Goal: Check status

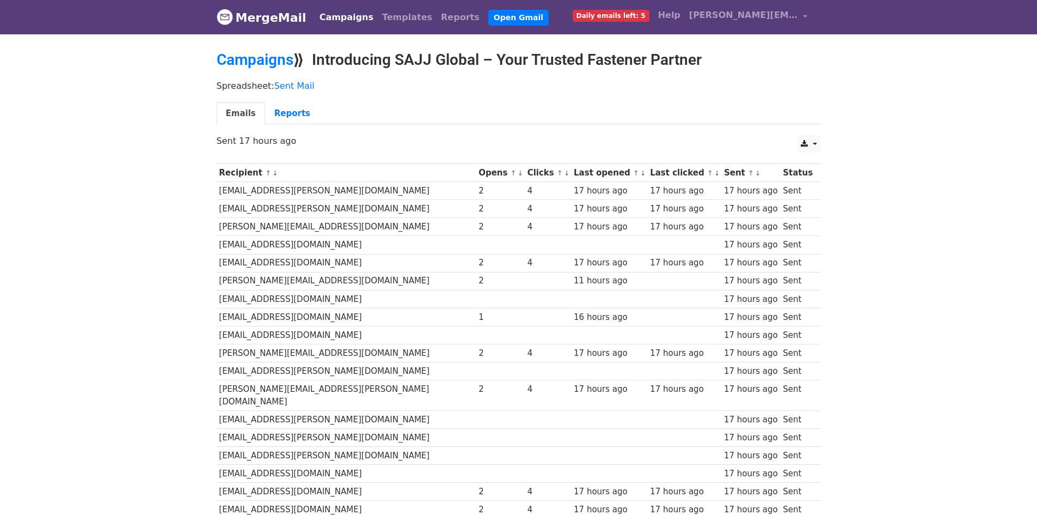
click at [755, 213] on div "17 hours ago" at bounding box center [751, 209] width 54 height 13
click at [286, 116] on link "Reports" at bounding box center [292, 113] width 54 height 22
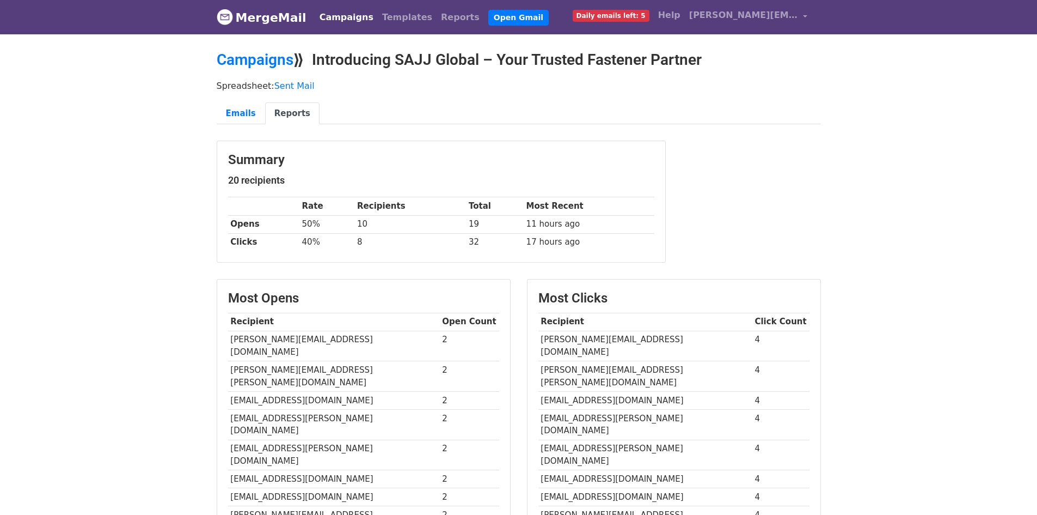
click at [276, 27] on link "MergeMail" at bounding box center [262, 17] width 90 height 23
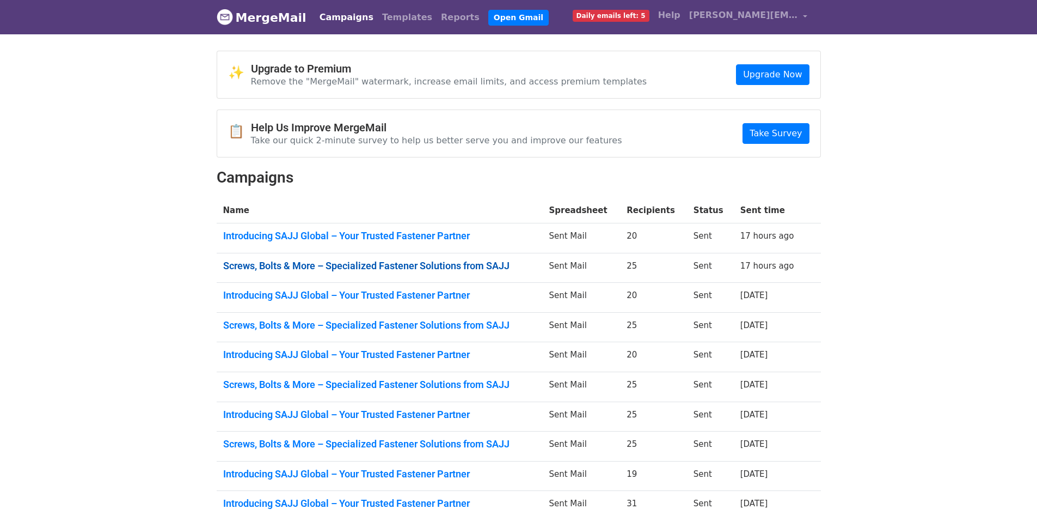
click at [342, 271] on link "Screws, Bolts & More – Specialized Fastener Solutions from SAJJ" at bounding box center [379, 266] width 313 height 12
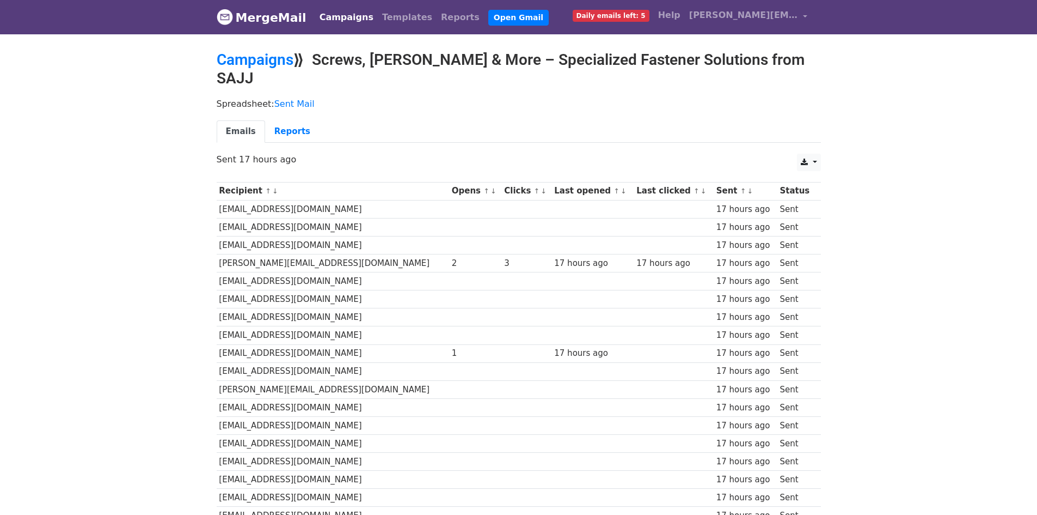
click at [227, 18] on img at bounding box center [225, 17] width 16 height 16
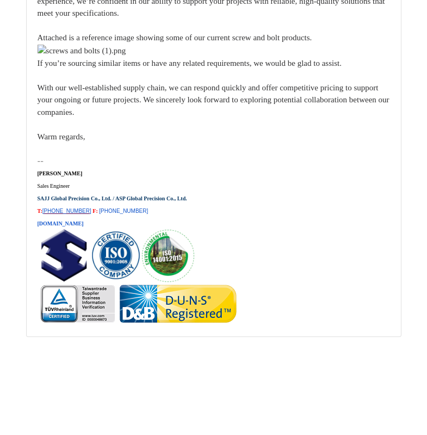
scroll to position [17261, 0]
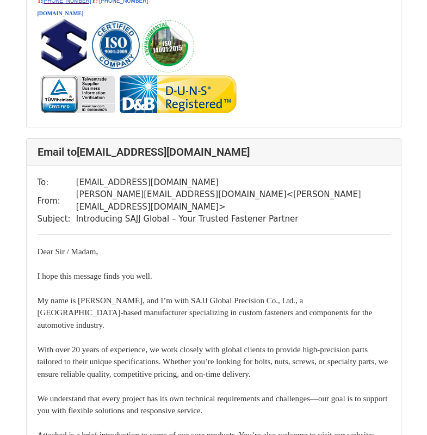
scroll to position [4247, 0]
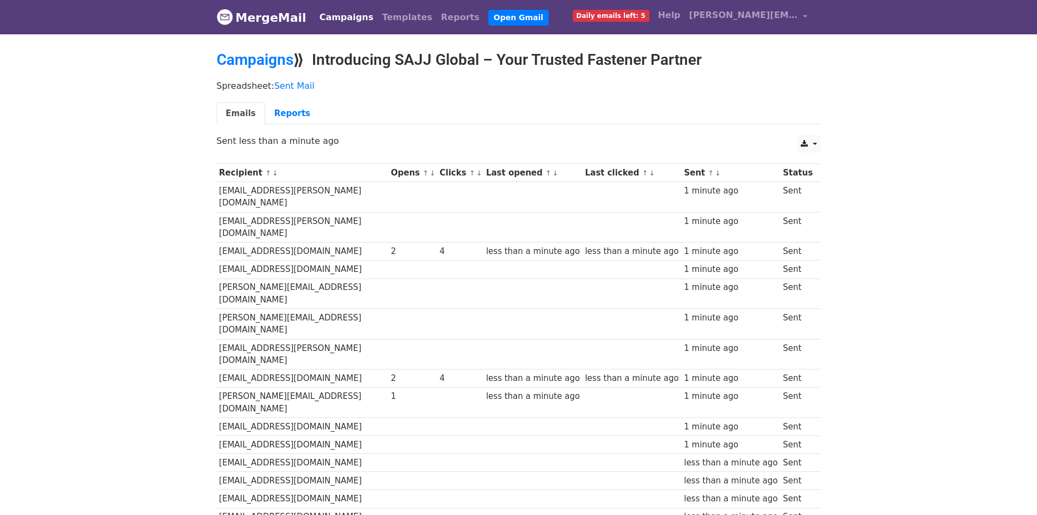
click at [259, 20] on link "MergeMail" at bounding box center [262, 17] width 90 height 23
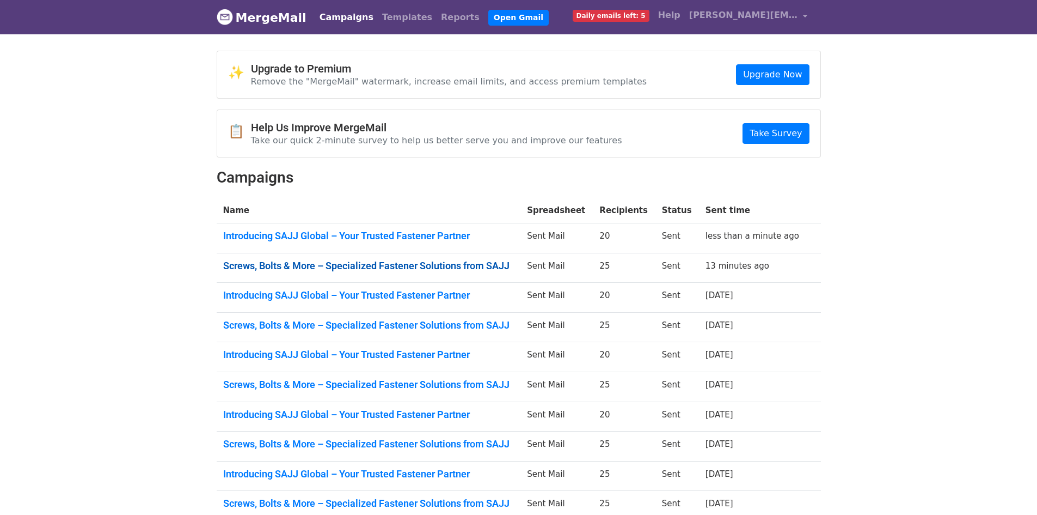
click at [498, 265] on link "Screws, Bolts & More – Specialized Fastener Solutions from SAJJ" at bounding box center [368, 266] width 291 height 12
click at [408, 231] on link "Introducing SAJJ Global – Your Trusted Fastener Partner" at bounding box center [368, 236] width 291 height 12
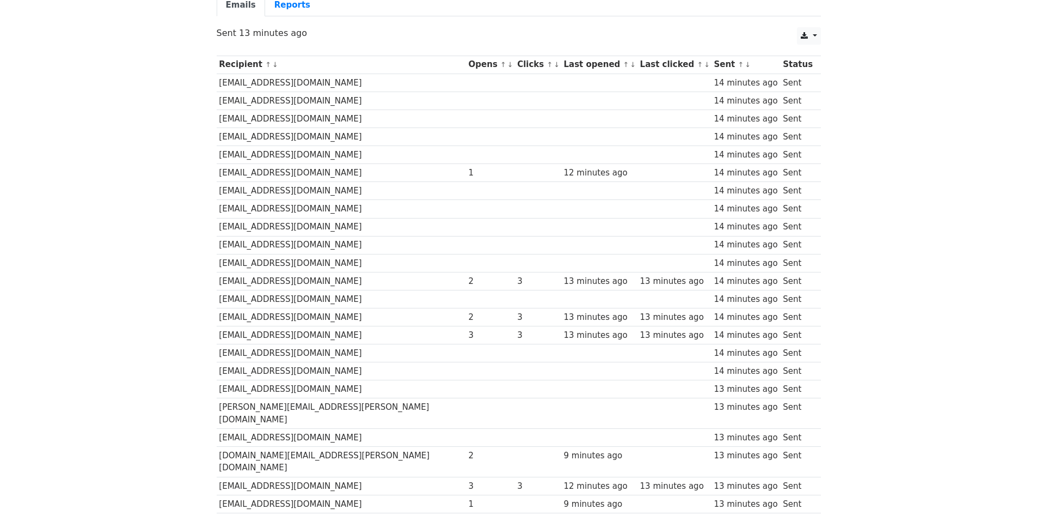
scroll to position [127, 0]
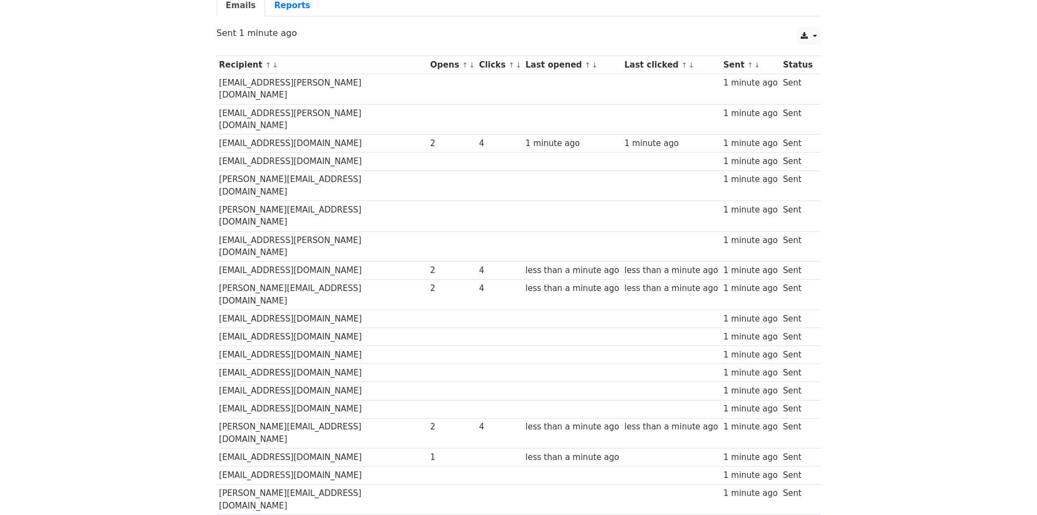
scroll to position [109, 0]
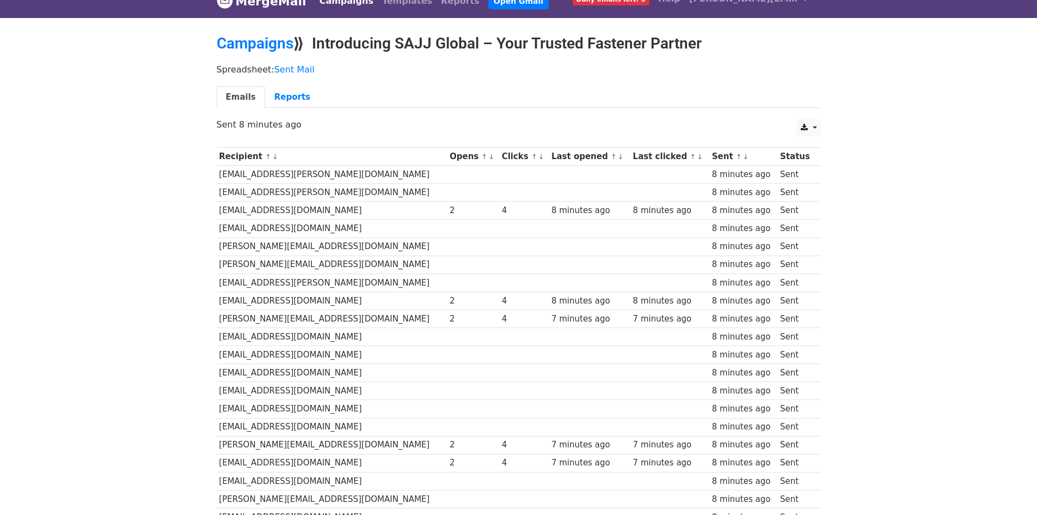
scroll to position [15, 0]
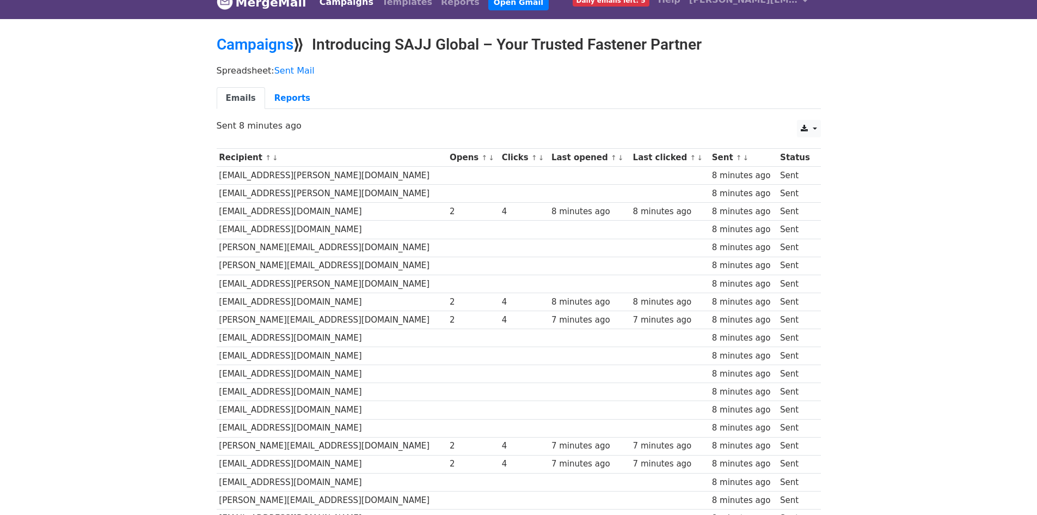
click at [289, 11] on link "MergeMail" at bounding box center [262, 2] width 90 height 23
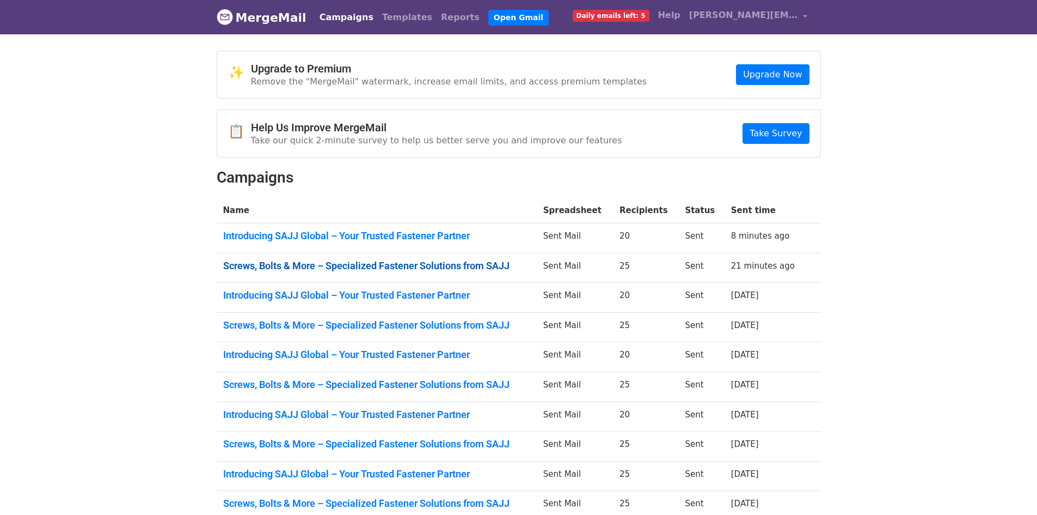
click at [356, 268] on link "Screws, Bolts & More – Specialized Fastener Solutions from SAJJ" at bounding box center [376, 266] width 307 height 12
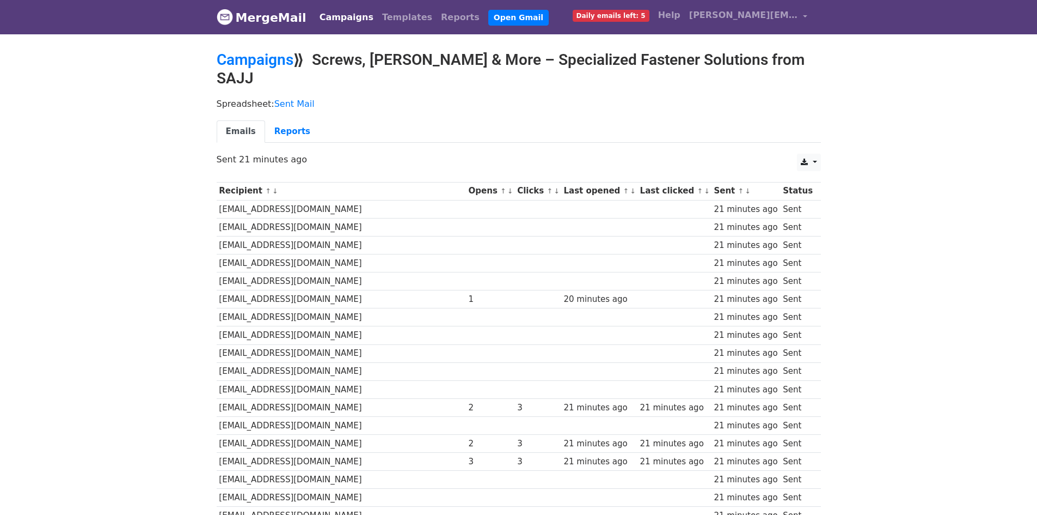
scroll to position [214, 0]
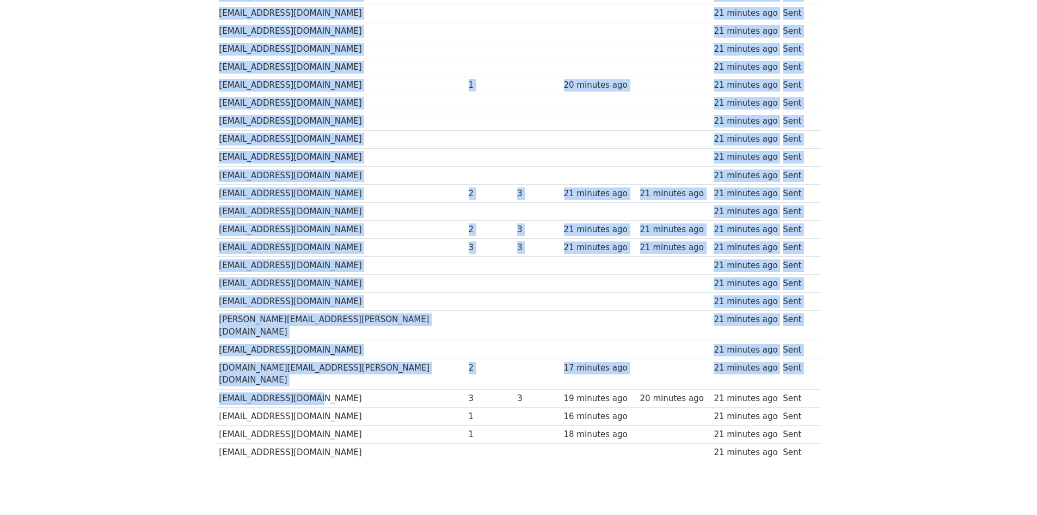
drag, startPoint x: 313, startPoint y: 351, endPoint x: 212, endPoint y: 352, distance: 100.7
click at [212, 352] on div "Recipient ↑ ↓ Opens ↑ ↓ Clicks ↑ ↓ Last opened ↑ ↓ Last clicked ↑ ↓ Sent ↑ ↓ St…" at bounding box center [519, 215] width 621 height 507
click at [231, 389] on td "[EMAIL_ADDRESS][DOMAIN_NAME]" at bounding box center [341, 398] width 249 height 18
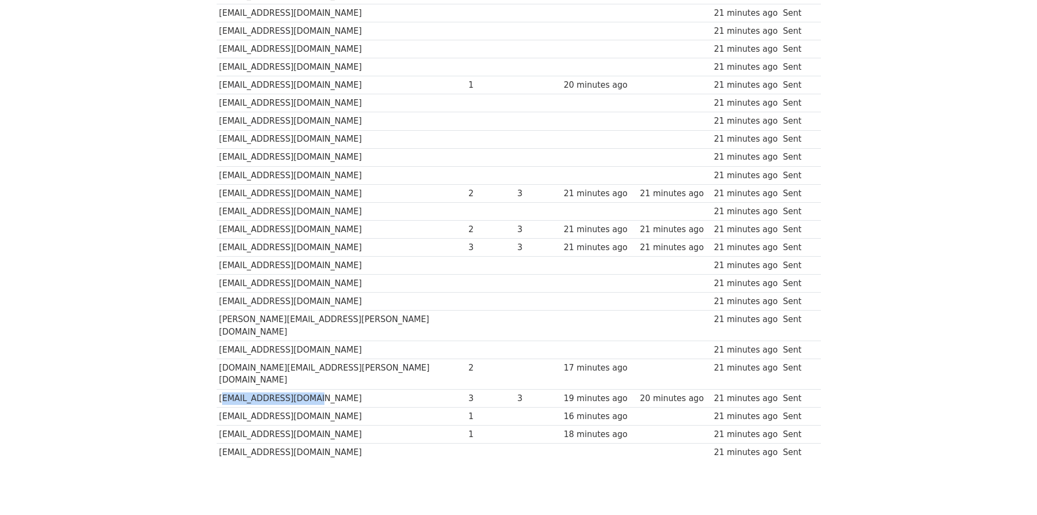
drag, startPoint x: 218, startPoint y: 354, endPoint x: 302, endPoint y: 357, distance: 83.4
click at [302, 389] on td "[EMAIL_ADDRESS][DOMAIN_NAME]" at bounding box center [341, 398] width 249 height 18
